Goal: Task Accomplishment & Management: Use online tool/utility

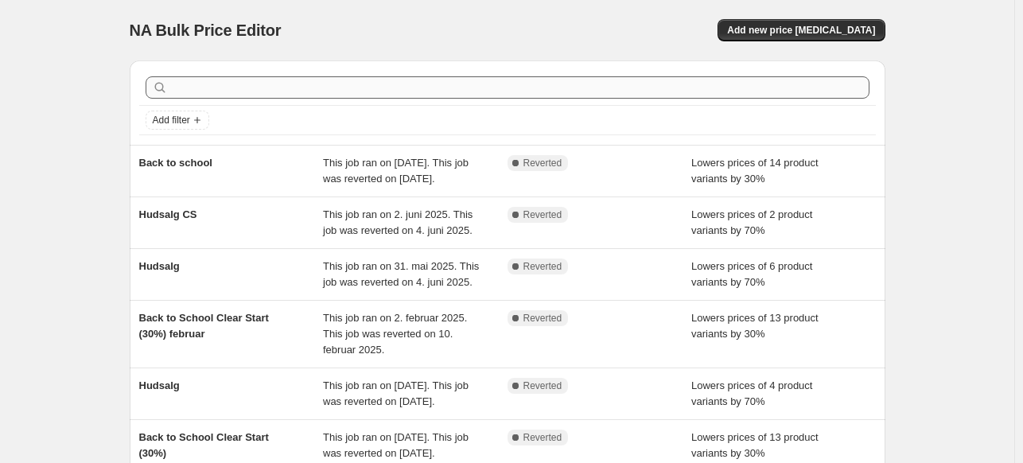
scroll to position [40, 0]
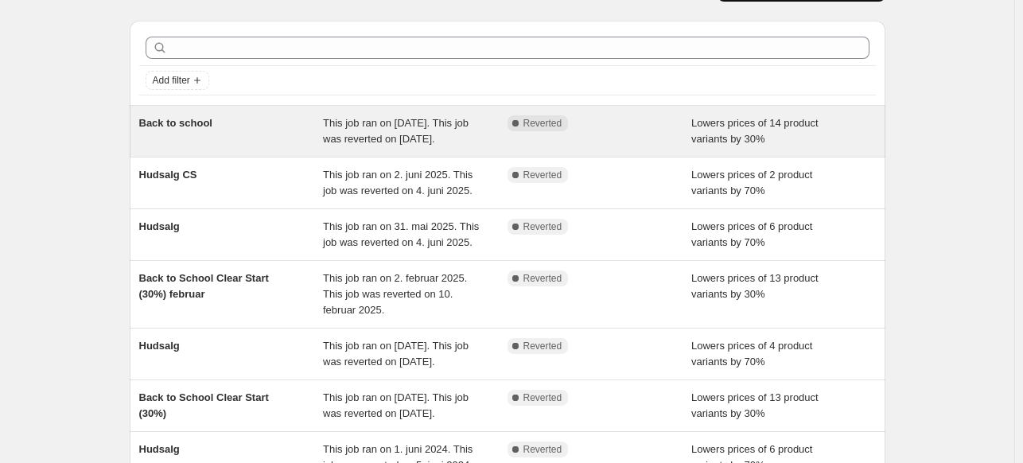
click at [640, 139] on div "Complete Reverted" at bounding box center [599, 131] width 184 height 32
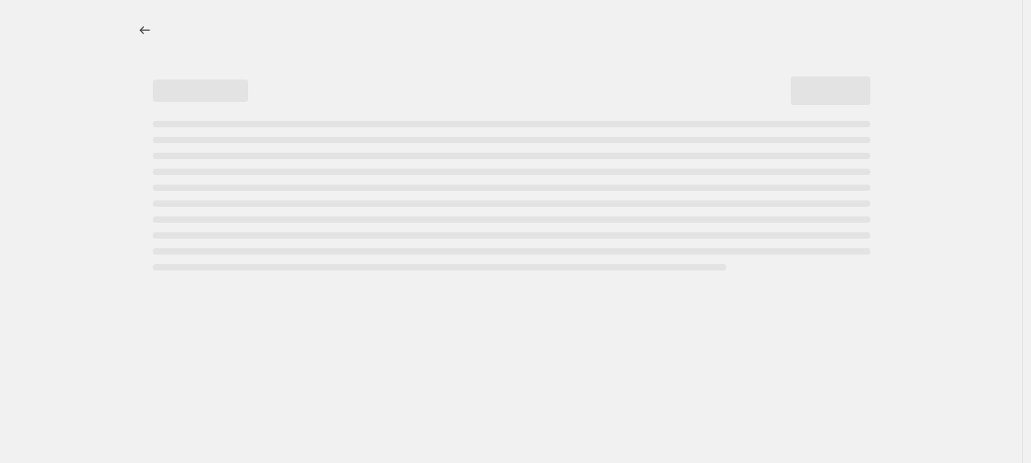
select select "percentage"
select select "collection"
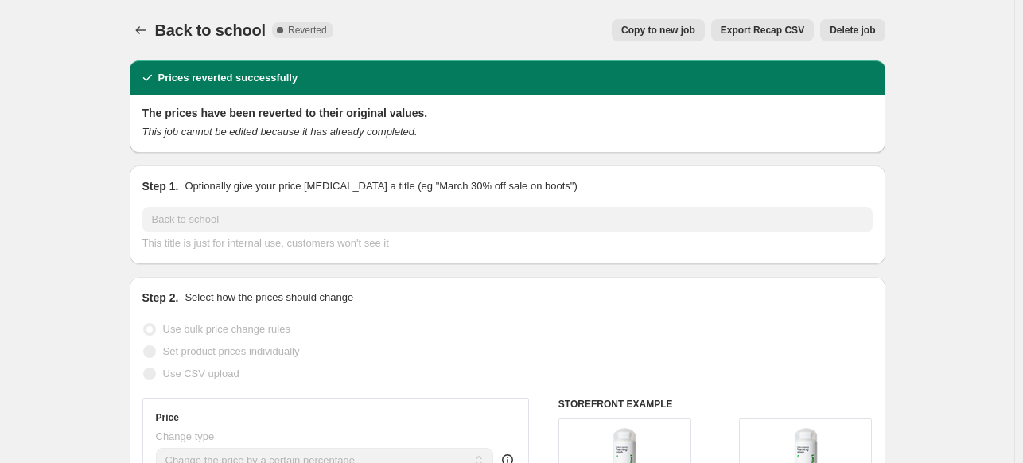
click at [685, 29] on span "Copy to new job" at bounding box center [658, 30] width 74 height 13
select select "percentage"
select select "collection"
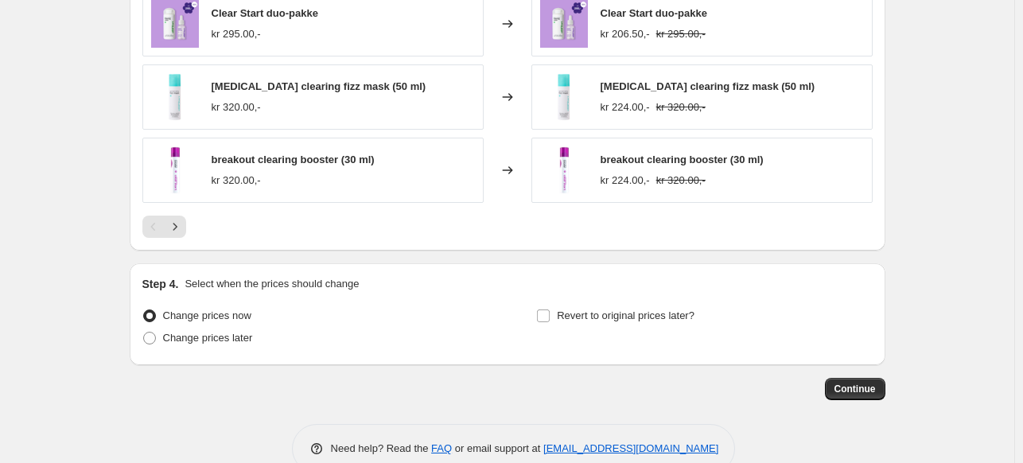
scroll to position [1304, 0]
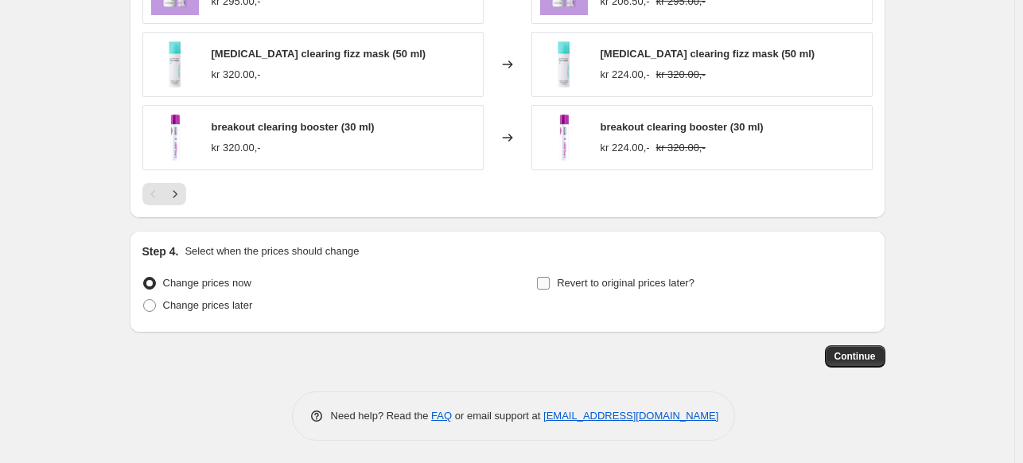
click at [548, 280] on input "Revert to original prices later?" at bounding box center [543, 283] width 13 height 13
checkbox input "true"
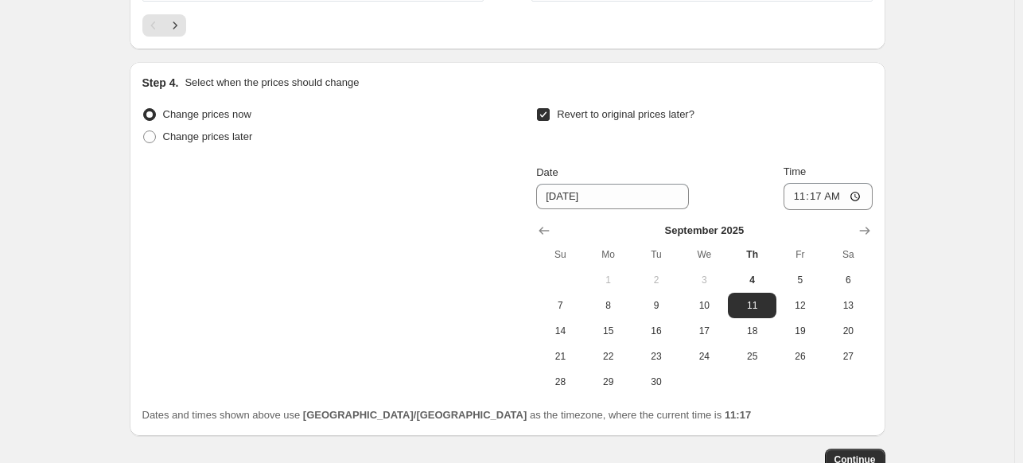
scroll to position [1473, 0]
click at [799, 306] on span "12" at bounding box center [800, 305] width 35 height 13
type input "[DATE]"
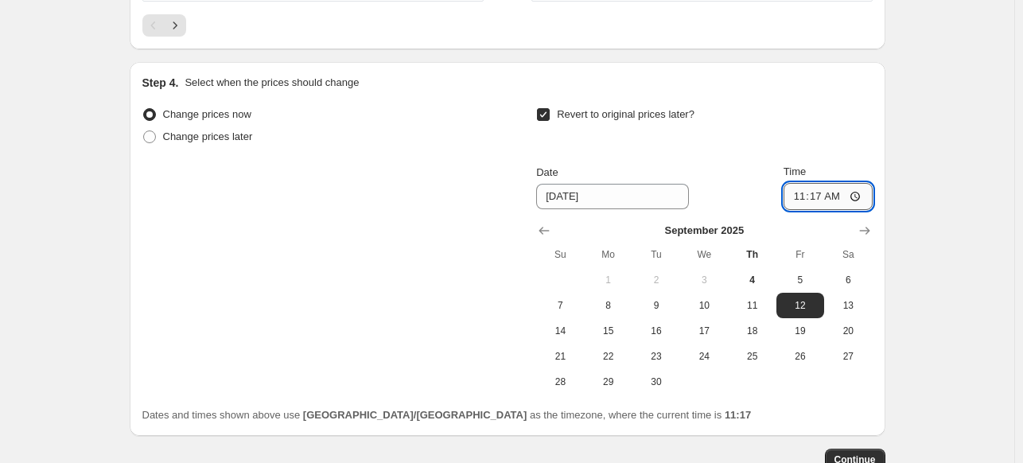
click at [821, 188] on input "11:17" at bounding box center [827, 196] width 89 height 27
type input "00:17"
click at [849, 458] on span "Continue" at bounding box center [854, 459] width 41 height 13
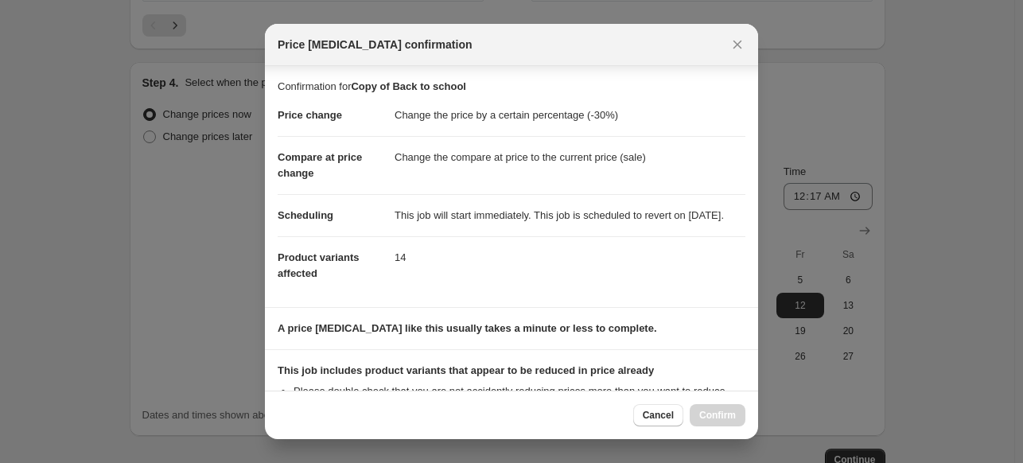
scroll to position [220, 0]
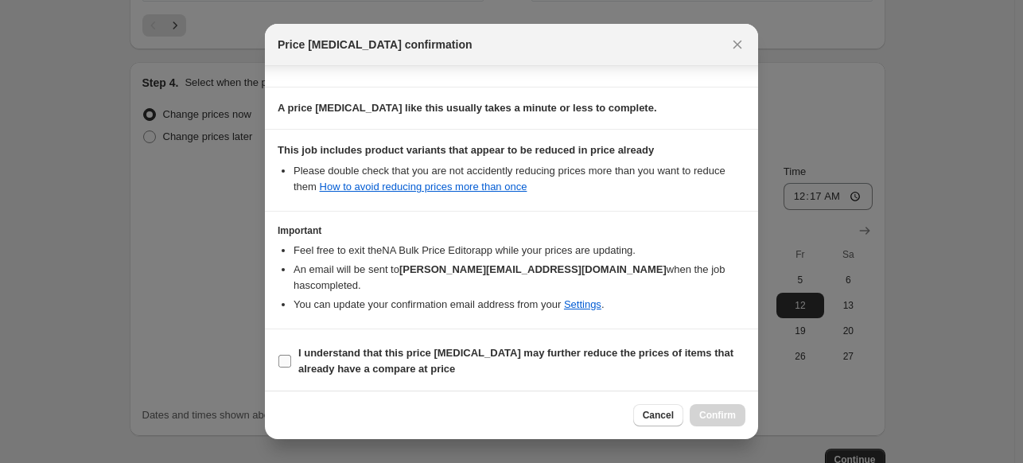
click at [283, 356] on input "I understand that this price [MEDICAL_DATA] may further reduce the prices of it…" at bounding box center [284, 361] width 13 height 13
checkbox input "true"
click at [706, 419] on span "Confirm" at bounding box center [717, 415] width 37 height 13
